Goal: Find specific page/section: Find specific page/section

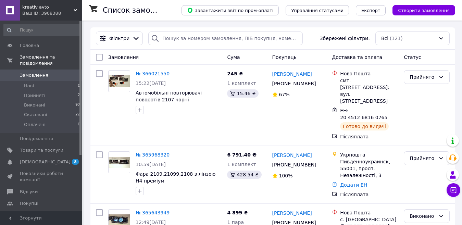
click at [209, 19] on div "Завантажити звіт по пром-оплаті Управління статусами Експорт Створити замовлення" at bounding box center [312, 10] width 288 height 21
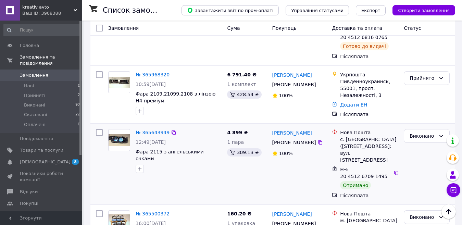
scroll to position [69, 0]
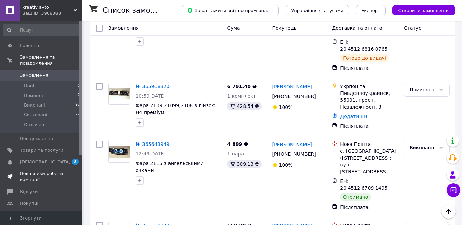
click at [46, 171] on span "Показники роботи компанії" at bounding box center [42, 177] width 44 height 12
